Goal: Check status: Check status

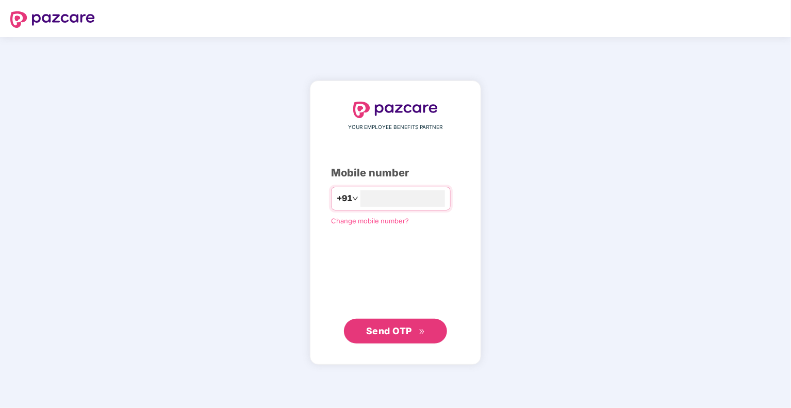
type input "**********"
click at [377, 333] on span "Send OTP" at bounding box center [389, 330] width 46 height 11
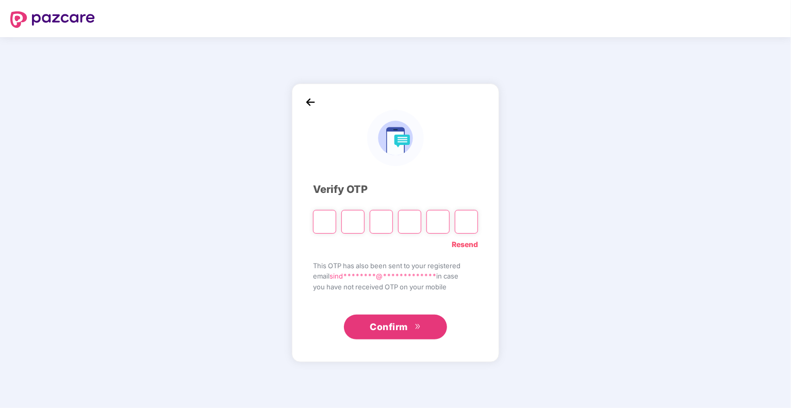
type input "*"
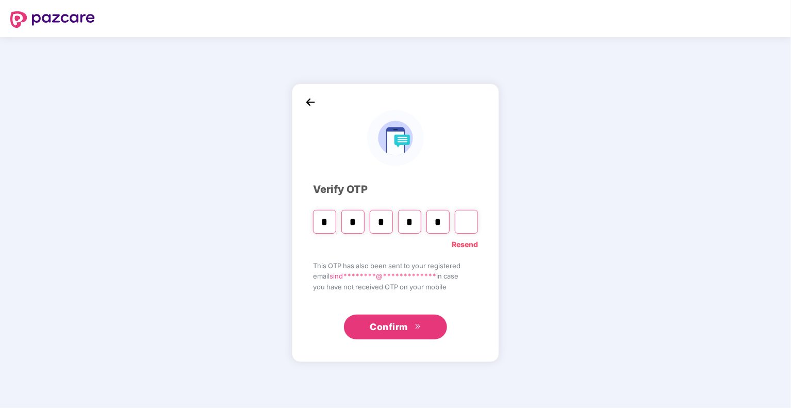
type input "*"
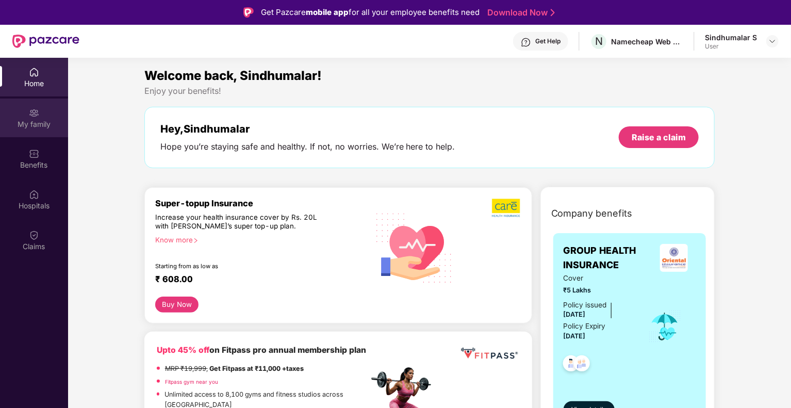
click at [34, 125] on div "My family" at bounding box center [34, 124] width 68 height 10
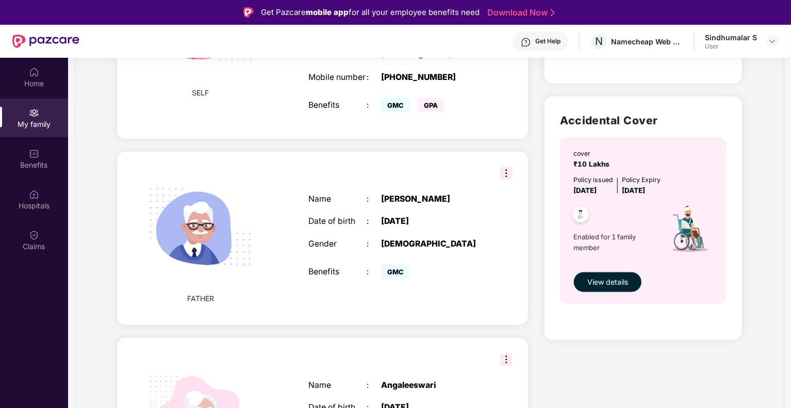
scroll to position [292, 0]
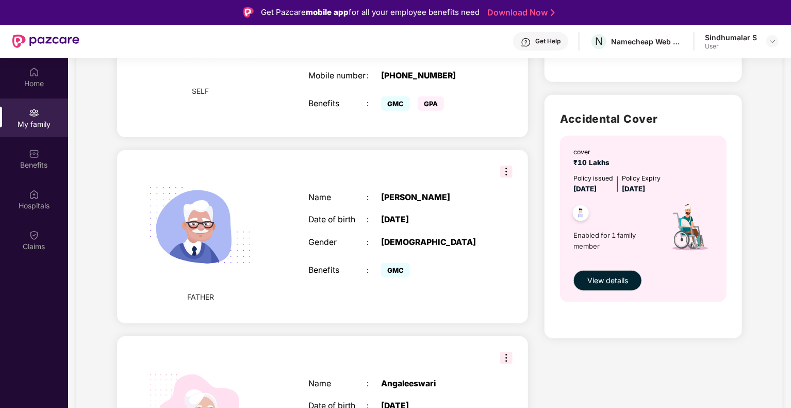
click at [509, 165] on img at bounding box center [506, 171] width 12 height 12
click at [459, 247] on div "Name : [PERSON_NAME] Date of birth : [DEMOGRAPHIC_DATA] Gender : [DEMOGRAPHIC_D…" at bounding box center [395, 236] width 195 height 113
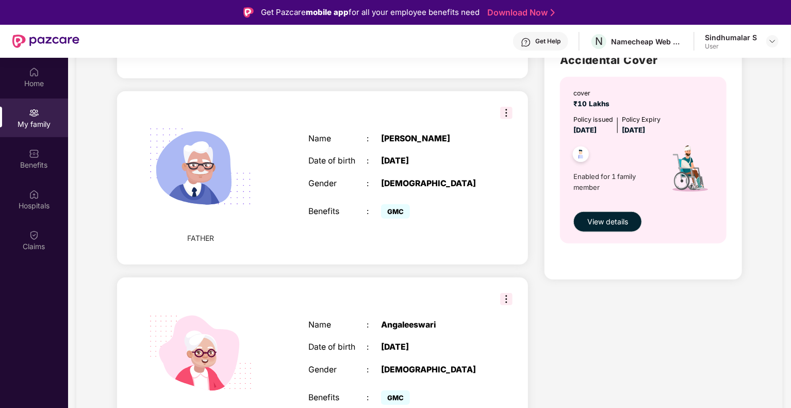
scroll to position [353, 0]
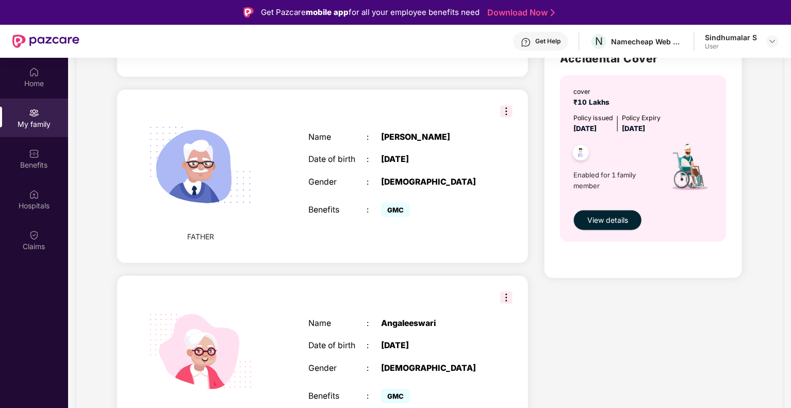
click at [507, 109] on img at bounding box center [506, 111] width 12 height 12
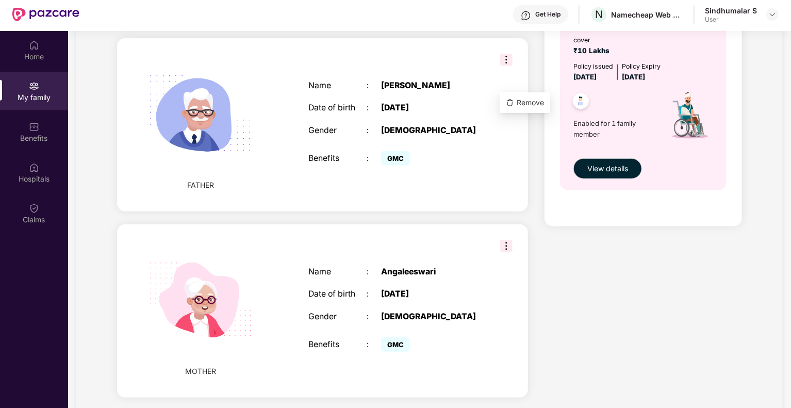
scroll to position [26, 0]
click at [559, 291] on div "Health Cover cover ₹5 Lakhs Policy issued [DATE] Policy Expiry [DATE] Enabled f…" at bounding box center [643, 65] width 214 height 692
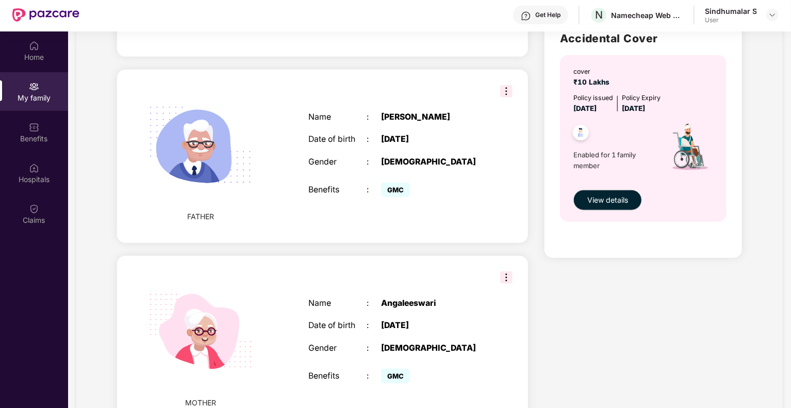
scroll to position [377, 0]
